Goal: Information Seeking & Learning: Understand process/instructions

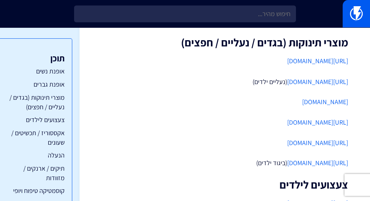
scroll to position [292, 0]
click at [312, 81] on link "https://alizaleh.co.il/" at bounding box center [317, 81] width 61 height 8
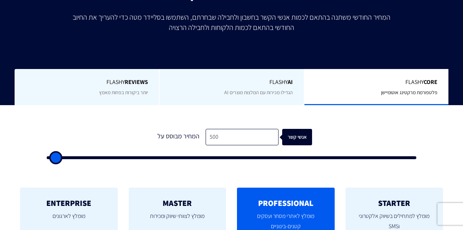
scroll to position [146, 0]
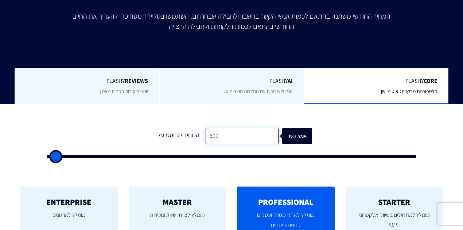
click at [226, 131] on input "500" at bounding box center [242, 136] width 73 height 16
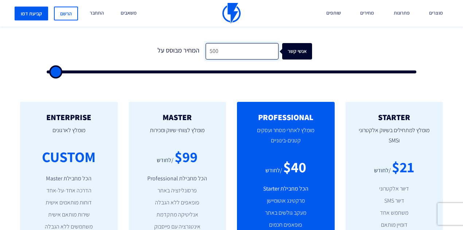
scroll to position [219, 0]
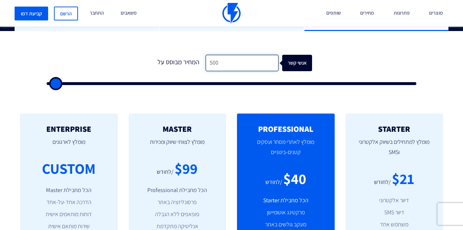
type input "8"
type input "500"
type input "80"
type input "500"
type input "800"
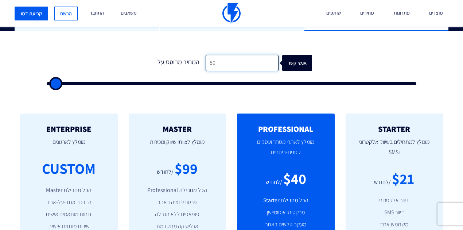
type input "1000"
type input "800"
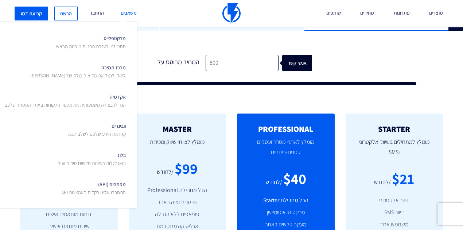
click at [134, 10] on link "משאבים" at bounding box center [128, 13] width 27 height 27
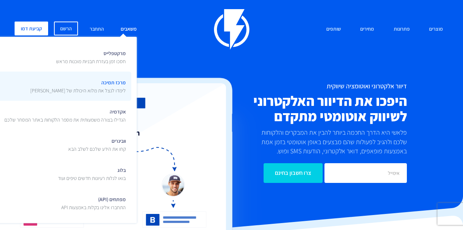
click at [118, 81] on span "מרכז תמיכה לימדו לנצל את מלוא היכולת של [PERSON_NAME]" at bounding box center [78, 85] width 96 height 17
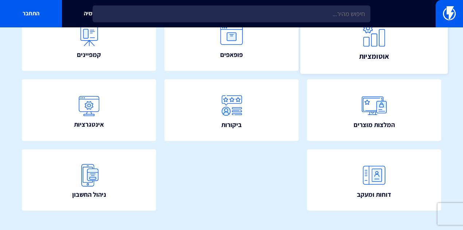
scroll to position [121, 0]
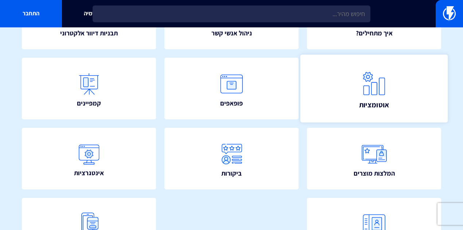
click at [375, 90] on img at bounding box center [374, 83] width 32 height 32
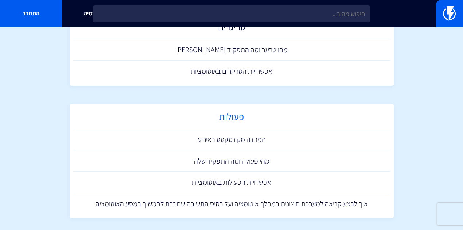
scroll to position [170, 0]
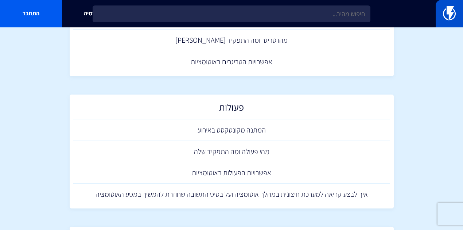
click at [452, 13] on img at bounding box center [449, 13] width 13 height 15
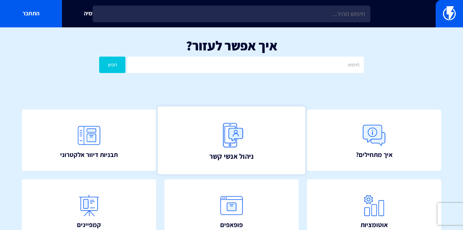
click at [231, 135] on img at bounding box center [231, 135] width 32 height 32
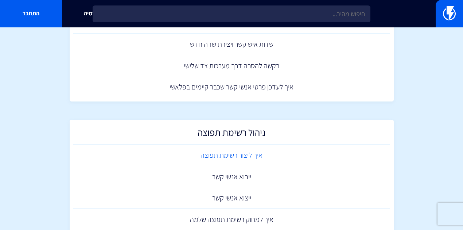
scroll to position [194, 0]
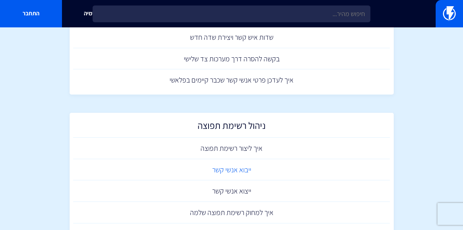
click at [239, 169] on link "ייבוא אנשי קשר" at bounding box center [231, 170] width 317 height 22
